Goal: Information Seeking & Learning: Learn about a topic

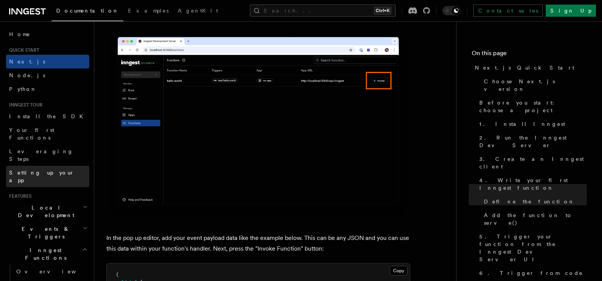
click at [43, 166] on link "Setting up your app" at bounding box center [47, 176] width 83 height 21
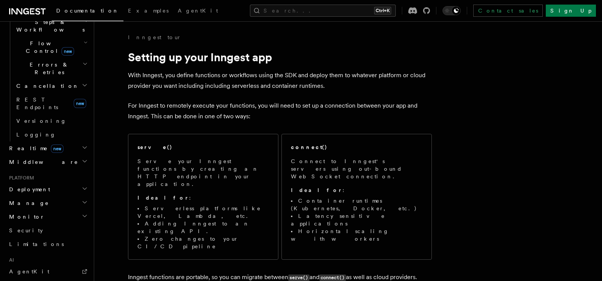
scroll to position [262, 0]
click at [36, 183] on h2 "Deployment" at bounding box center [47, 190] width 83 height 14
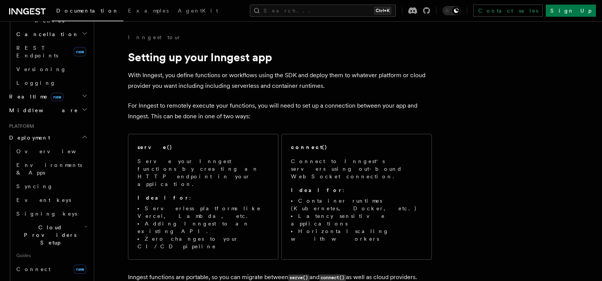
scroll to position [317, 0]
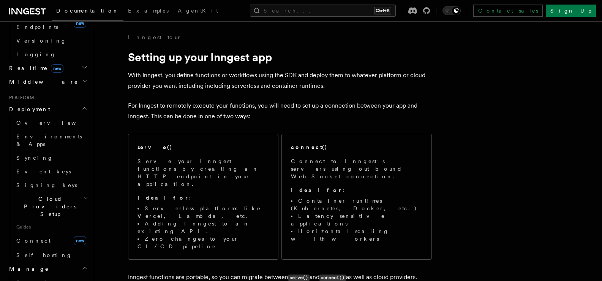
scroll to position [343, 0]
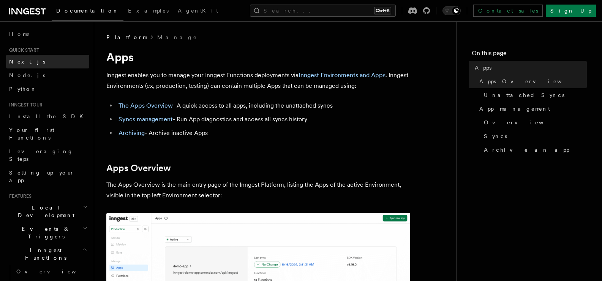
click at [25, 62] on span "Next.js" at bounding box center [27, 61] width 36 height 6
